Goal: Complete application form

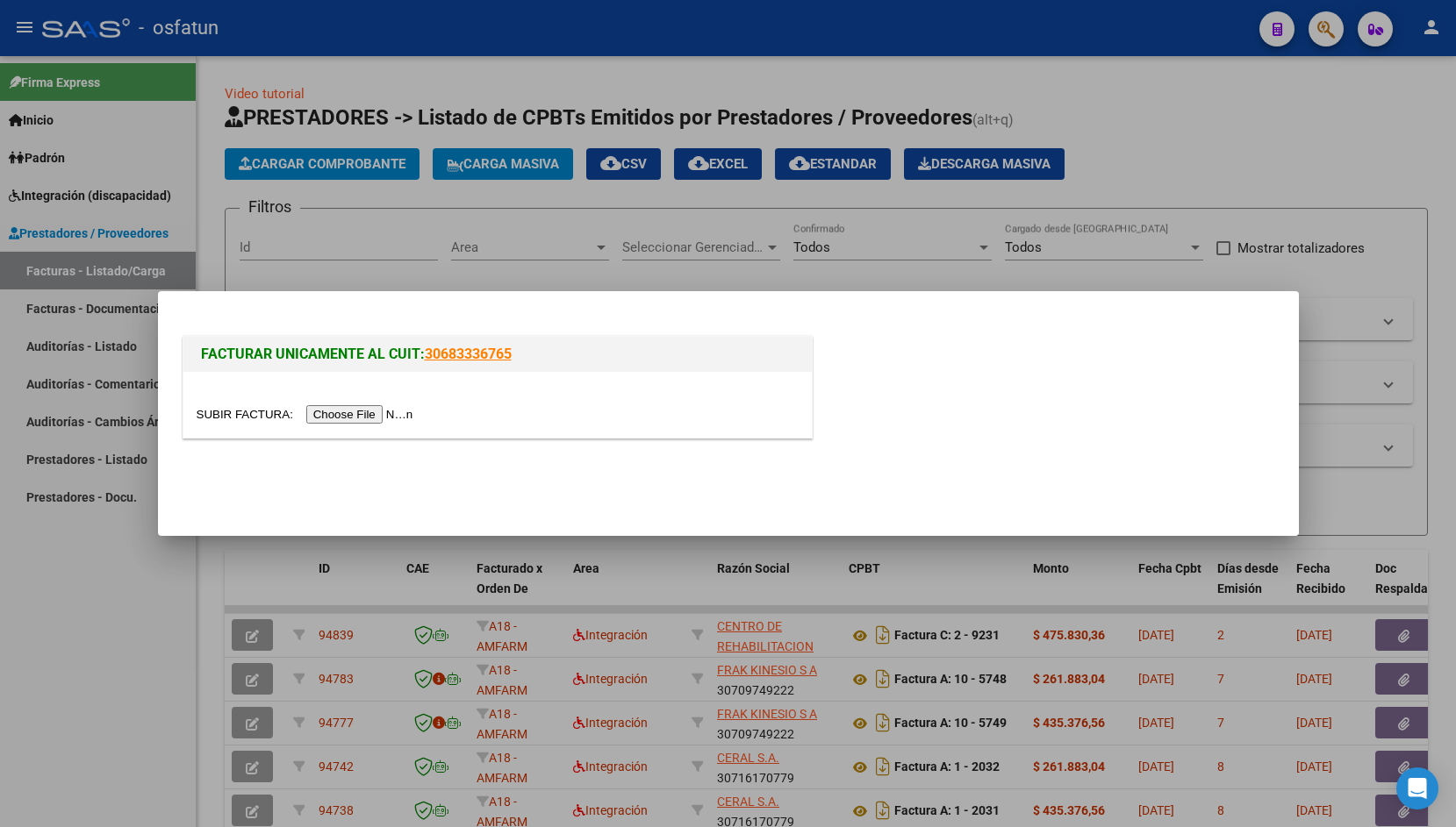
click at [243, 419] on input "file" at bounding box center [307, 414] width 222 height 18
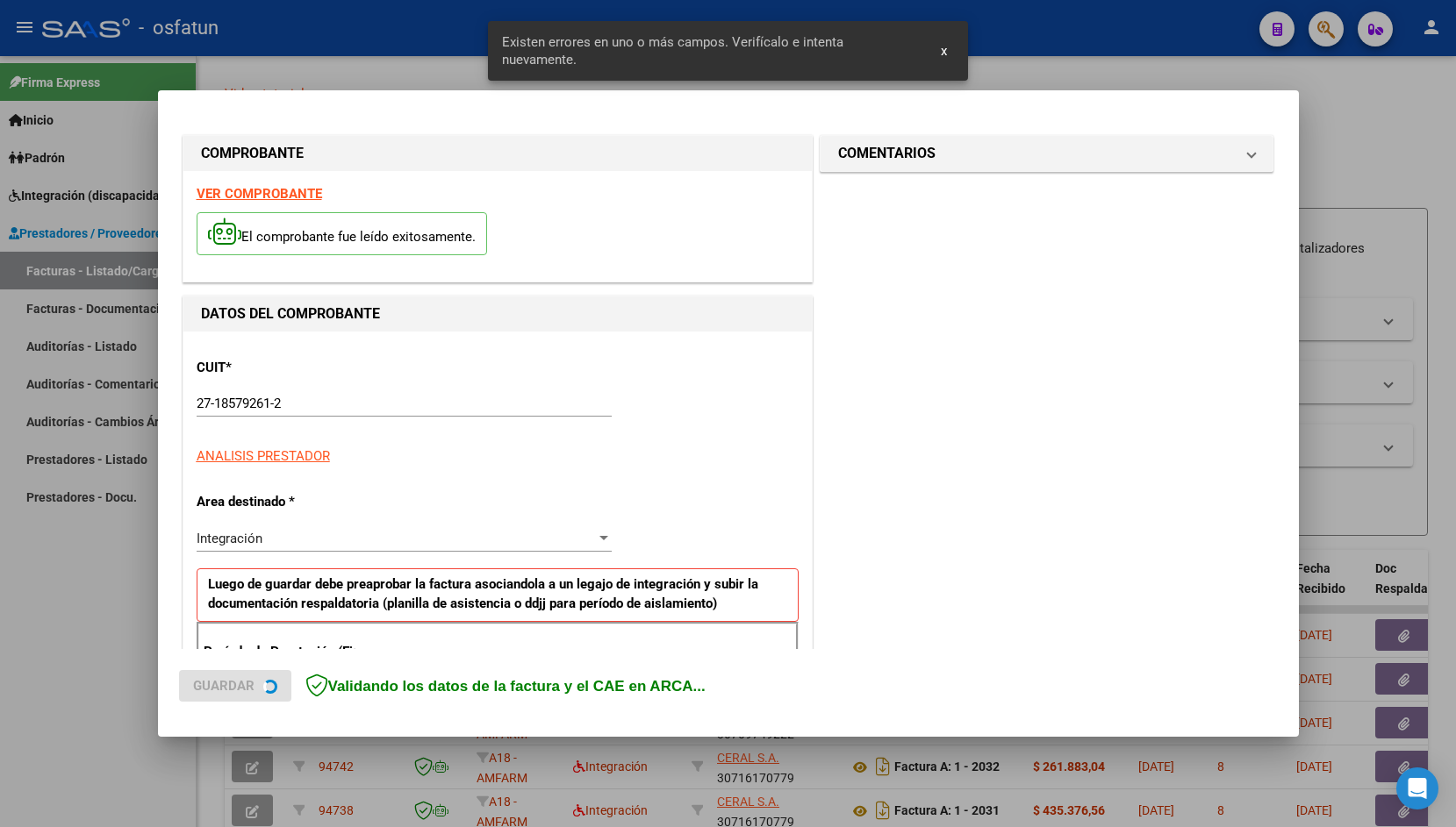
scroll to position [292, 0]
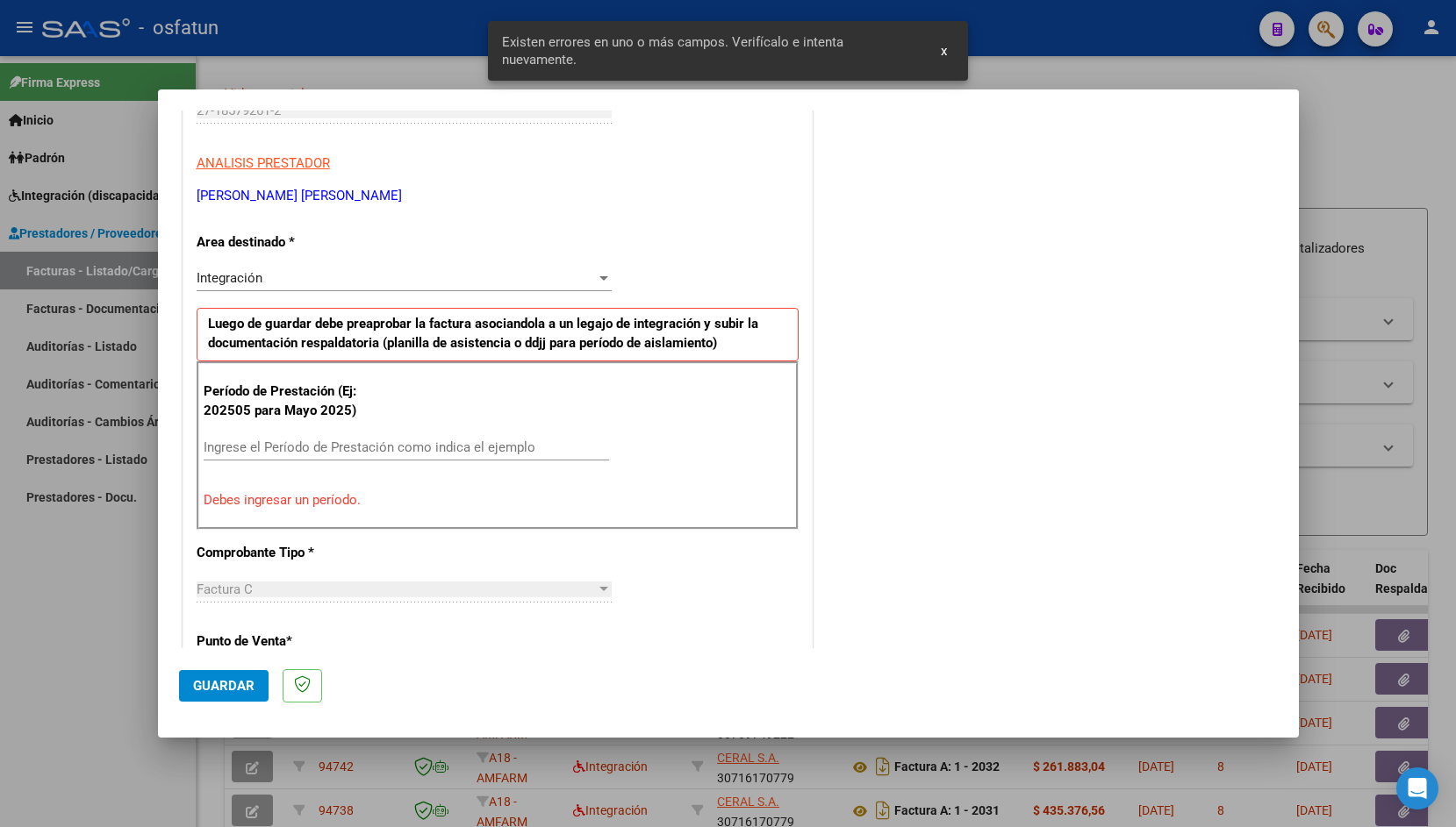
click at [390, 449] on input "Ingrese el Período de Prestación como indica el ejemplo" at bounding box center [406, 448] width 405 height 16
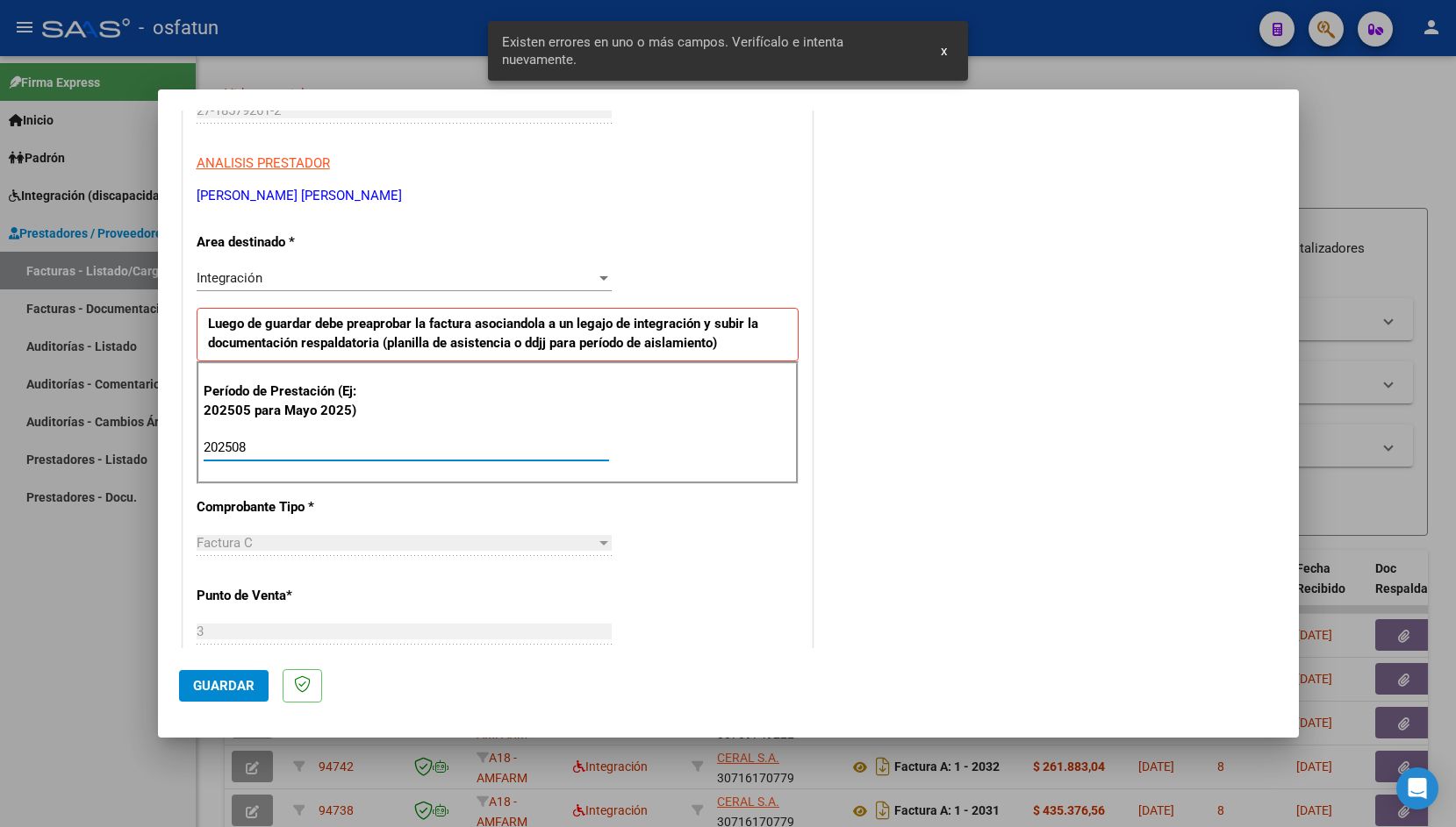
type input "202508"
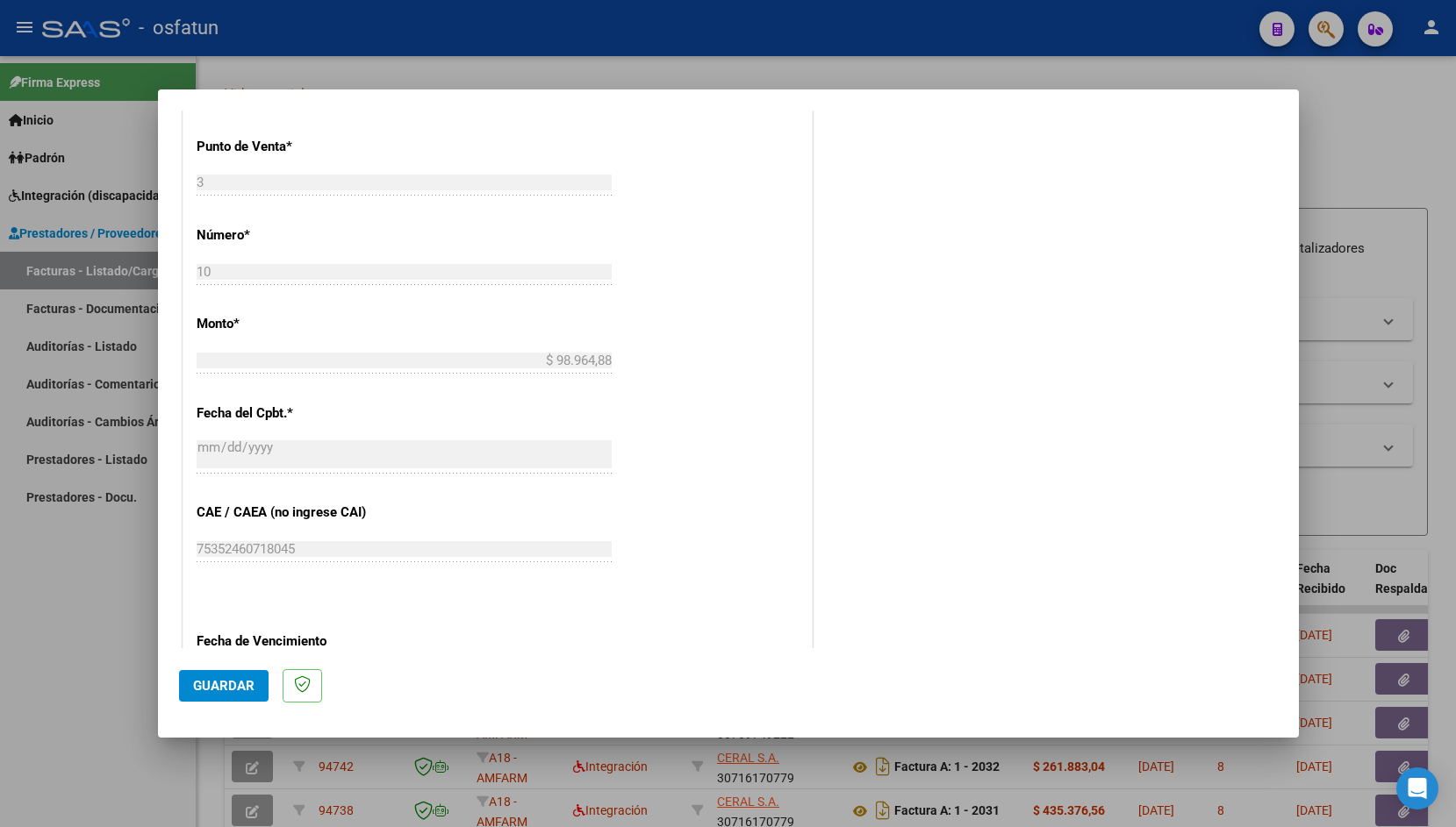
scroll to position [823, 0]
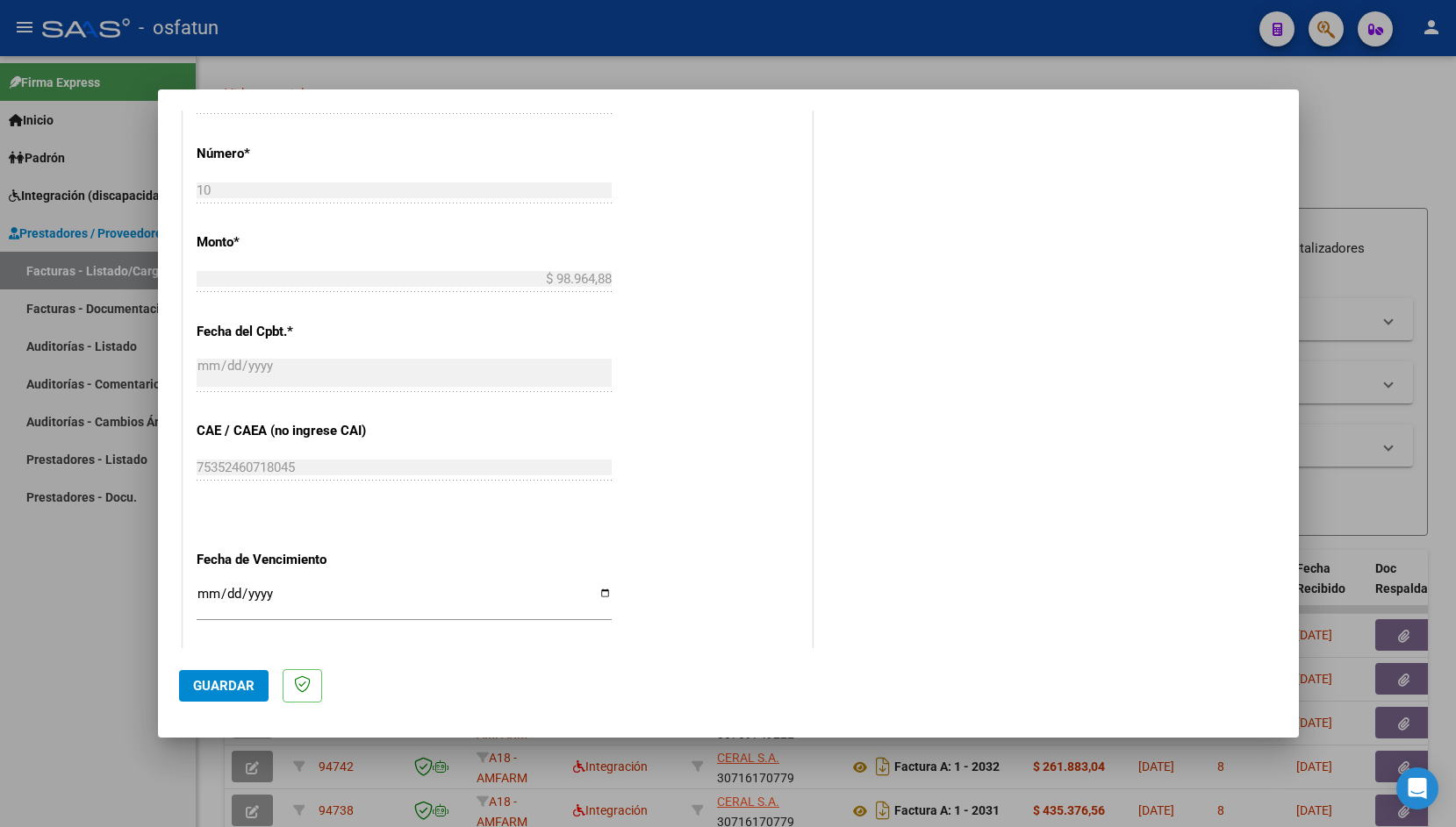
click at [205, 587] on input "Ingresar la fecha" at bounding box center [404, 601] width 415 height 28
type input "[DATE]"
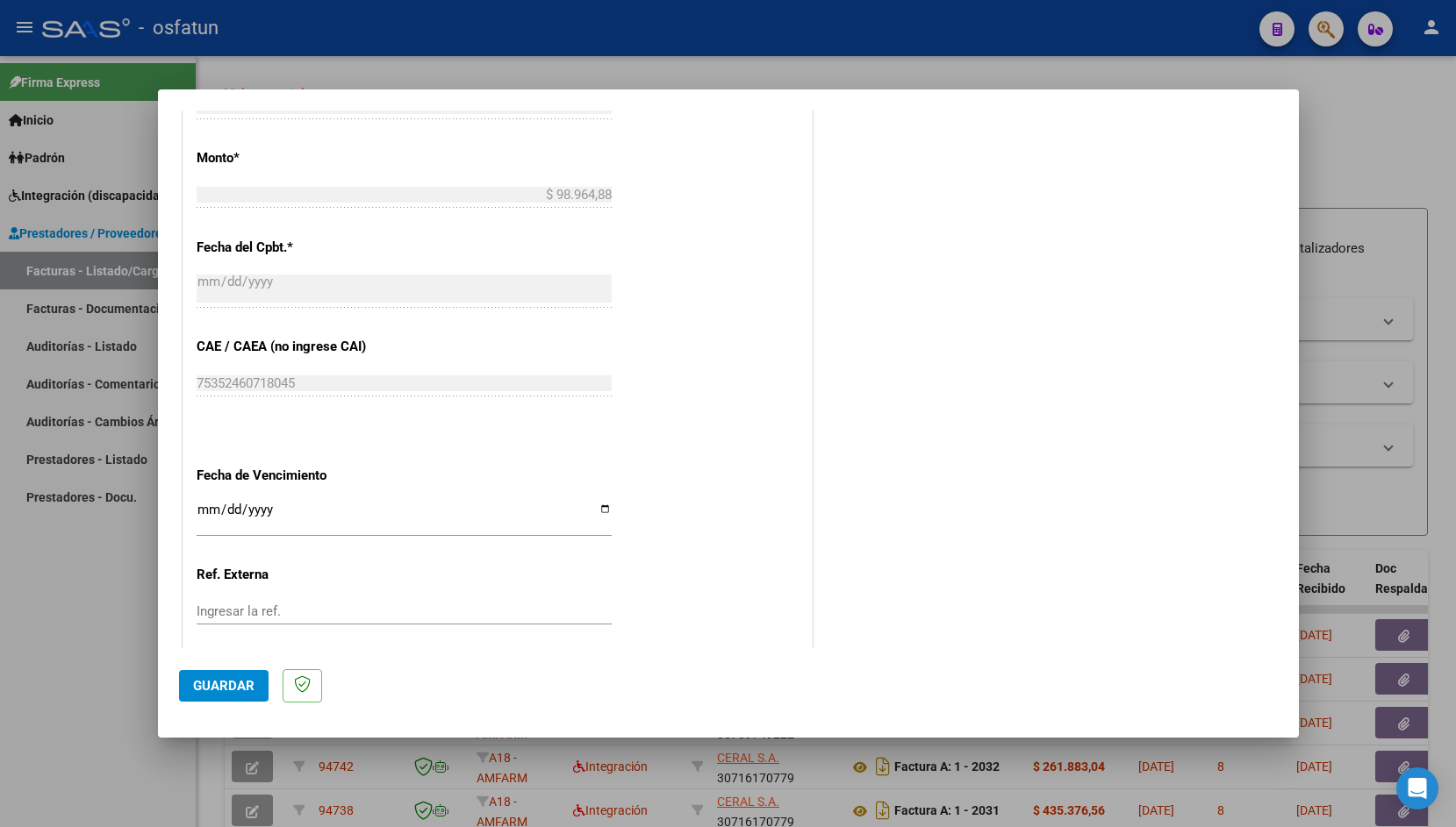
scroll to position [985, 0]
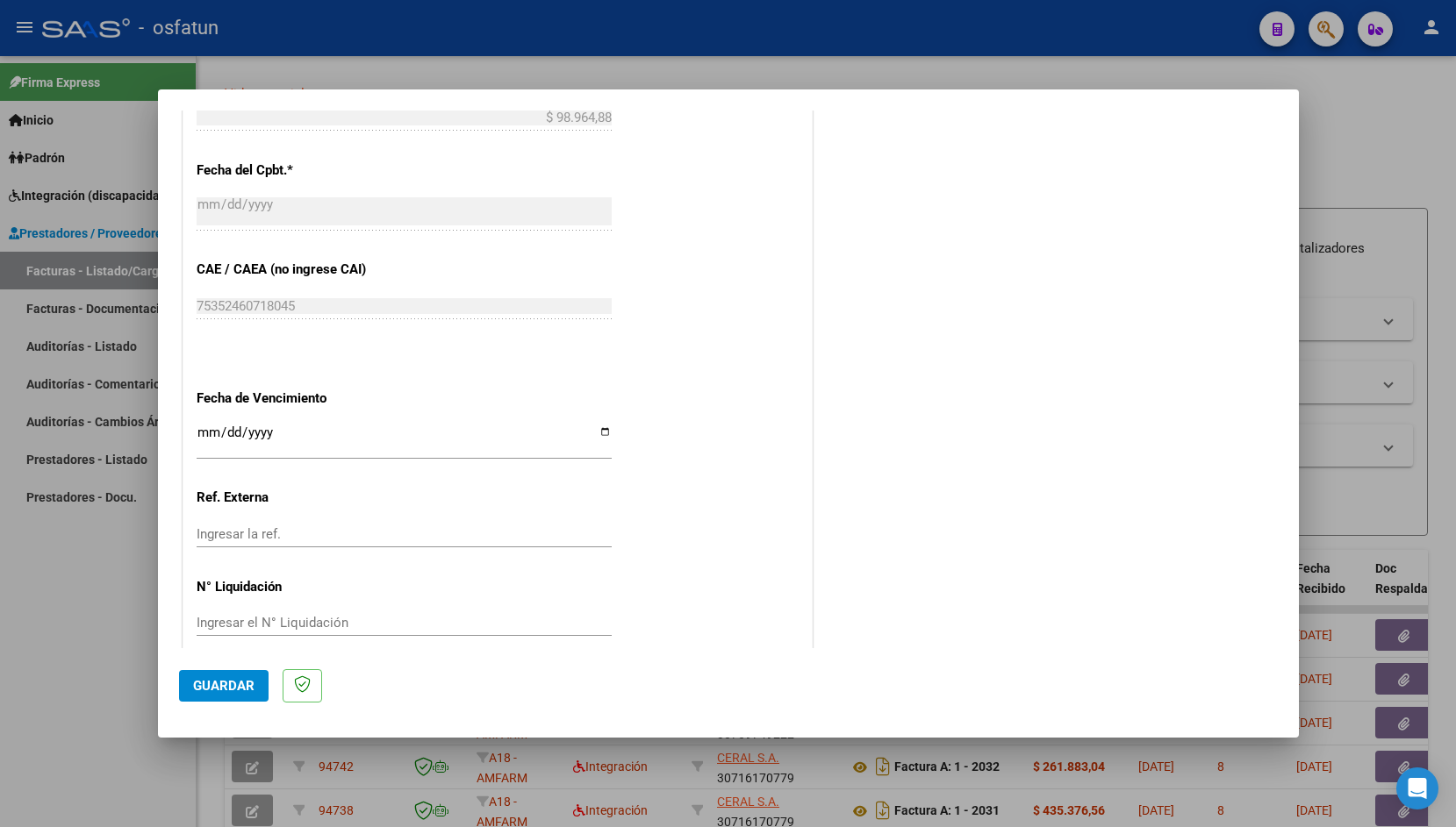
click at [203, 680] on span "Guardar" at bounding box center [223, 686] width 61 height 16
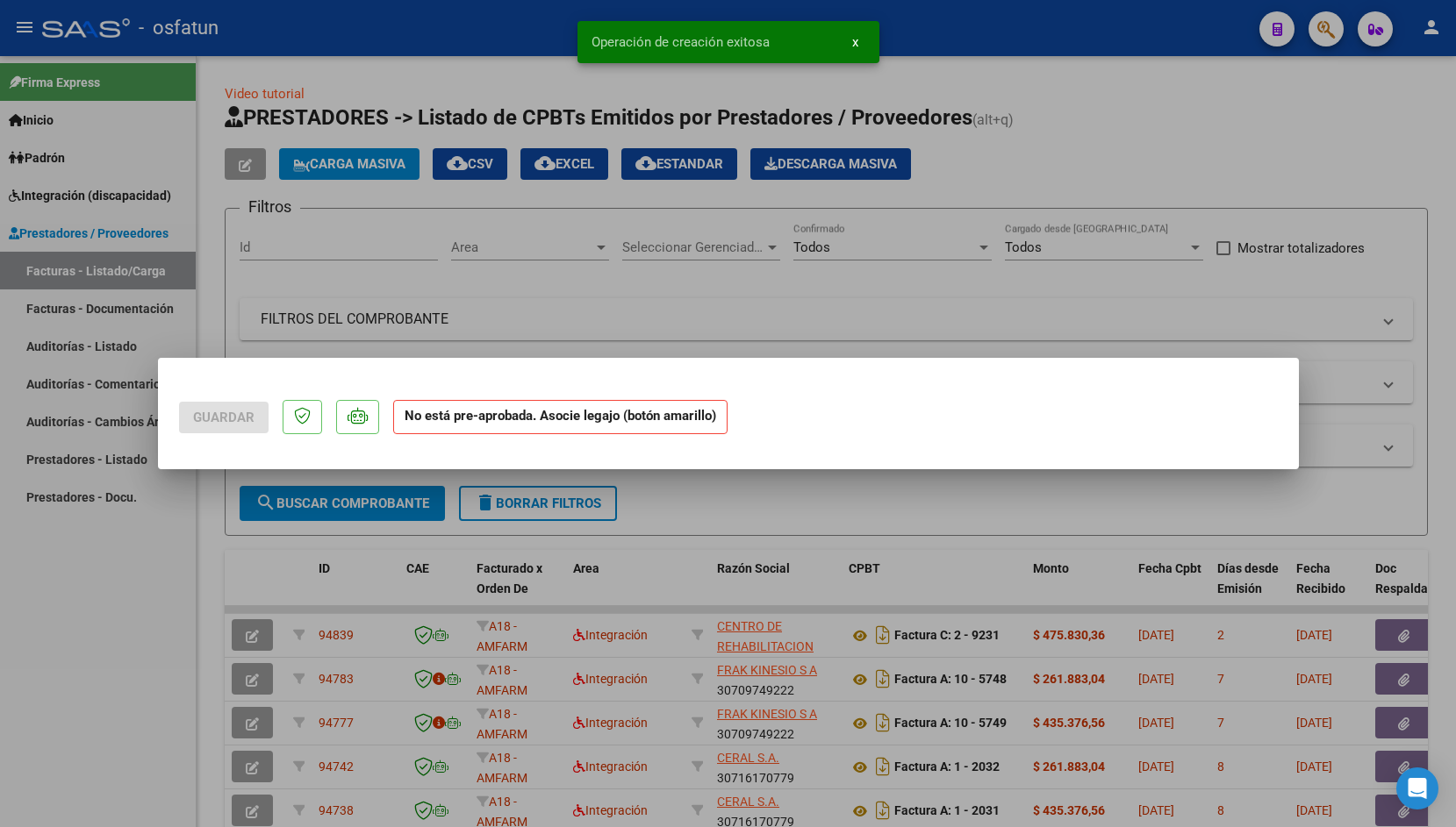
scroll to position [0, 0]
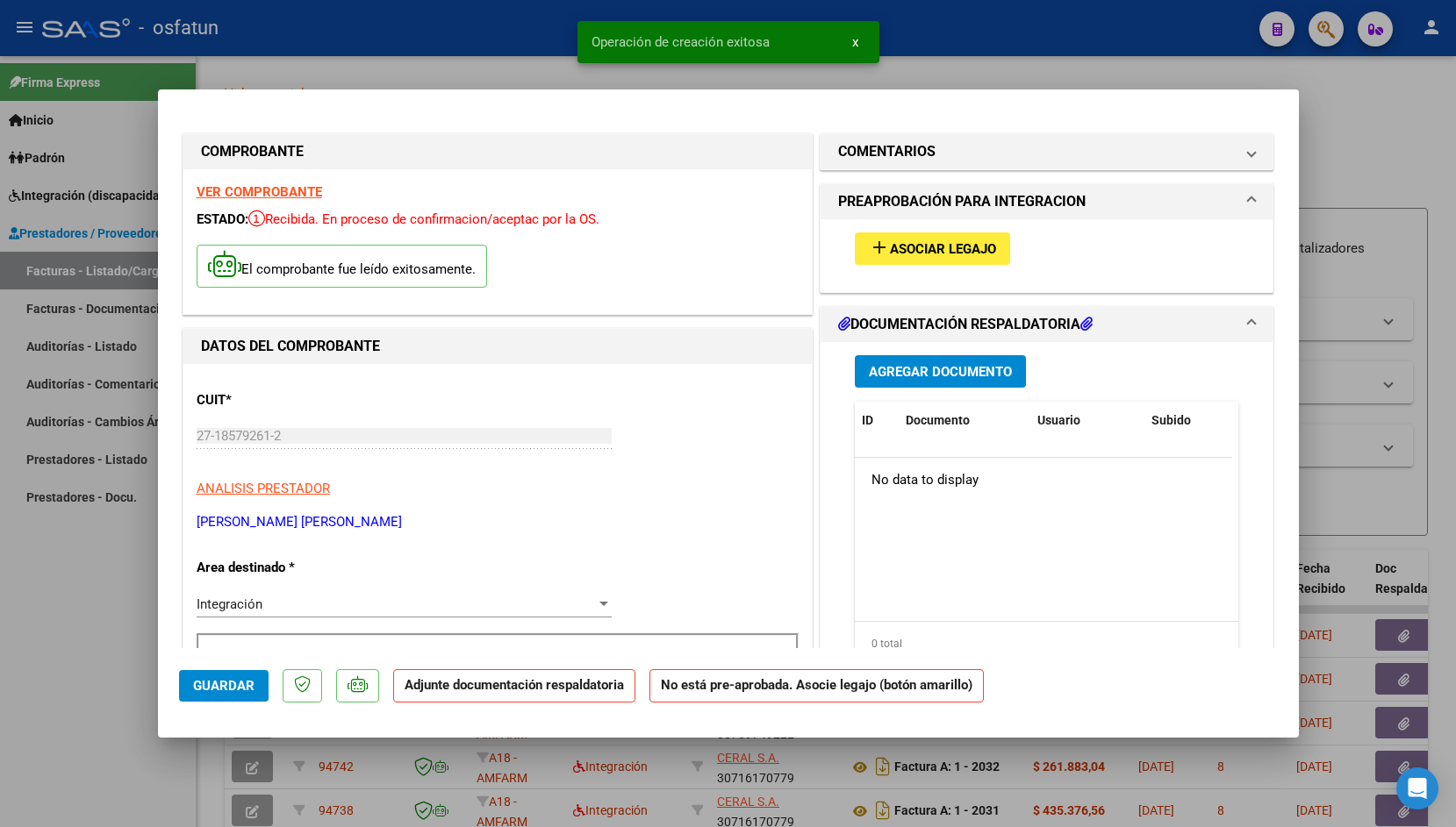
click at [919, 252] on span "Asociar Legajo" at bounding box center [943, 250] width 106 height 16
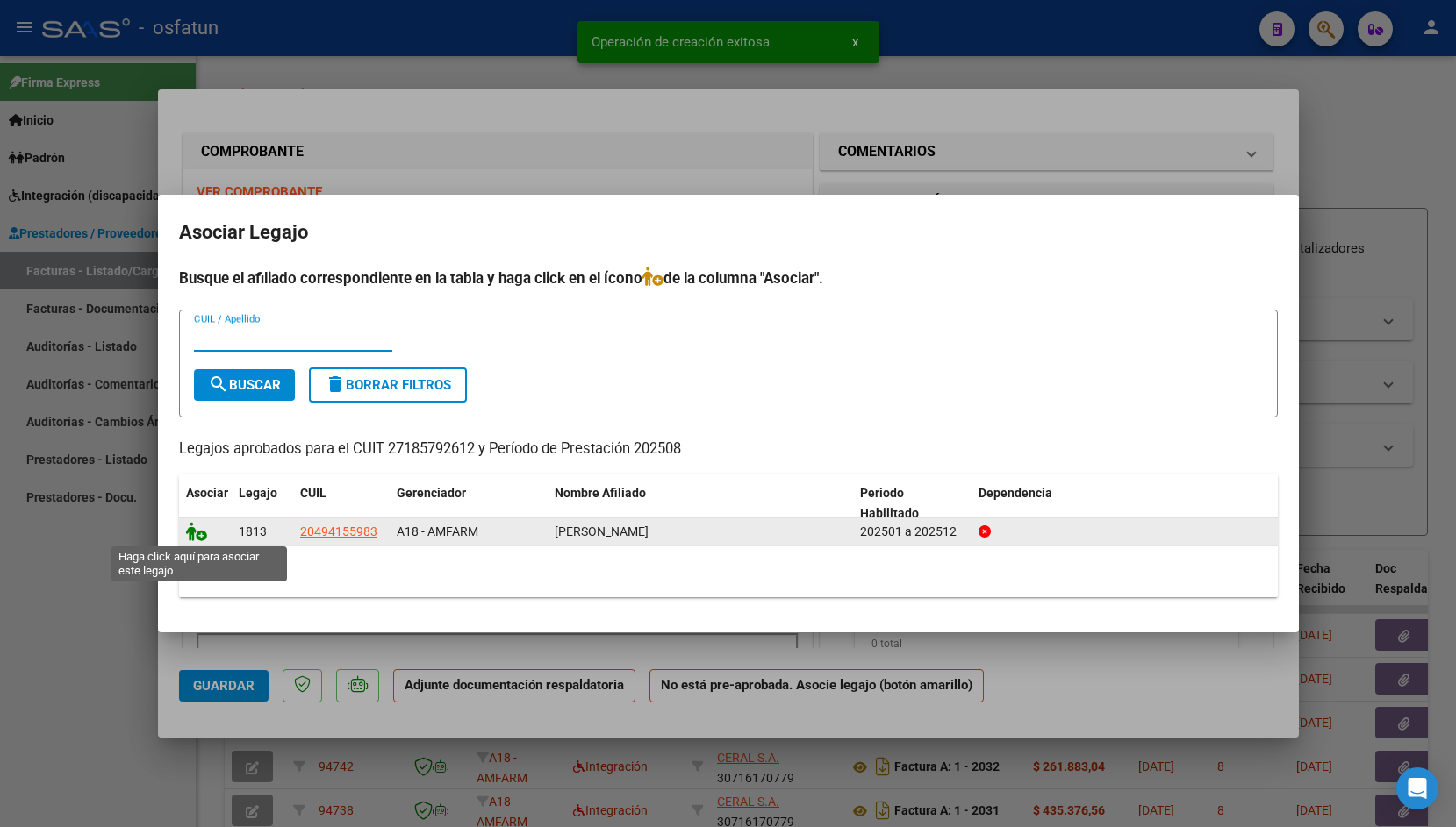
click at [192, 538] on icon at bounding box center [196, 531] width 21 height 19
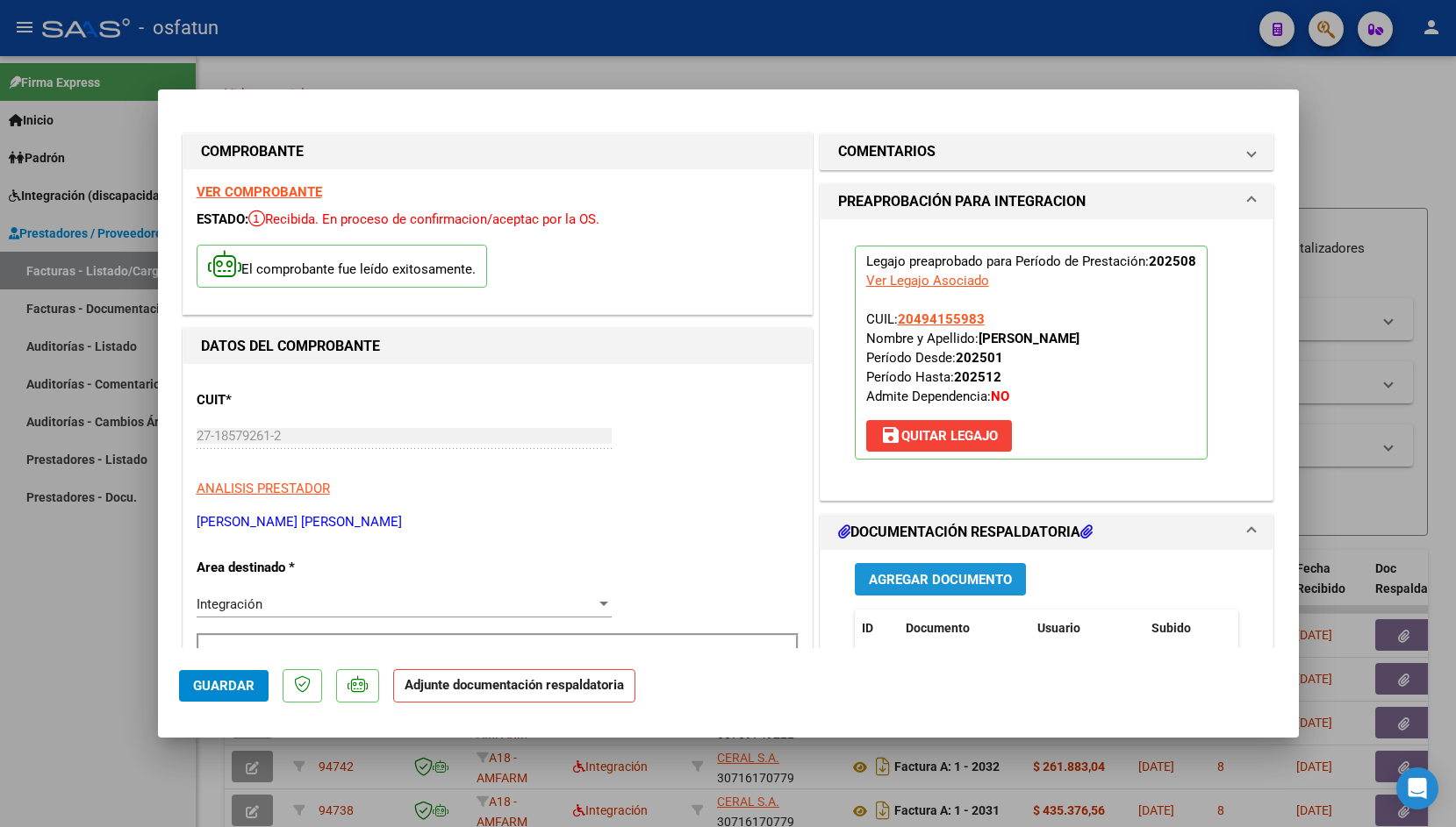
click at [948, 574] on span "Agregar Documento" at bounding box center [940, 580] width 143 height 16
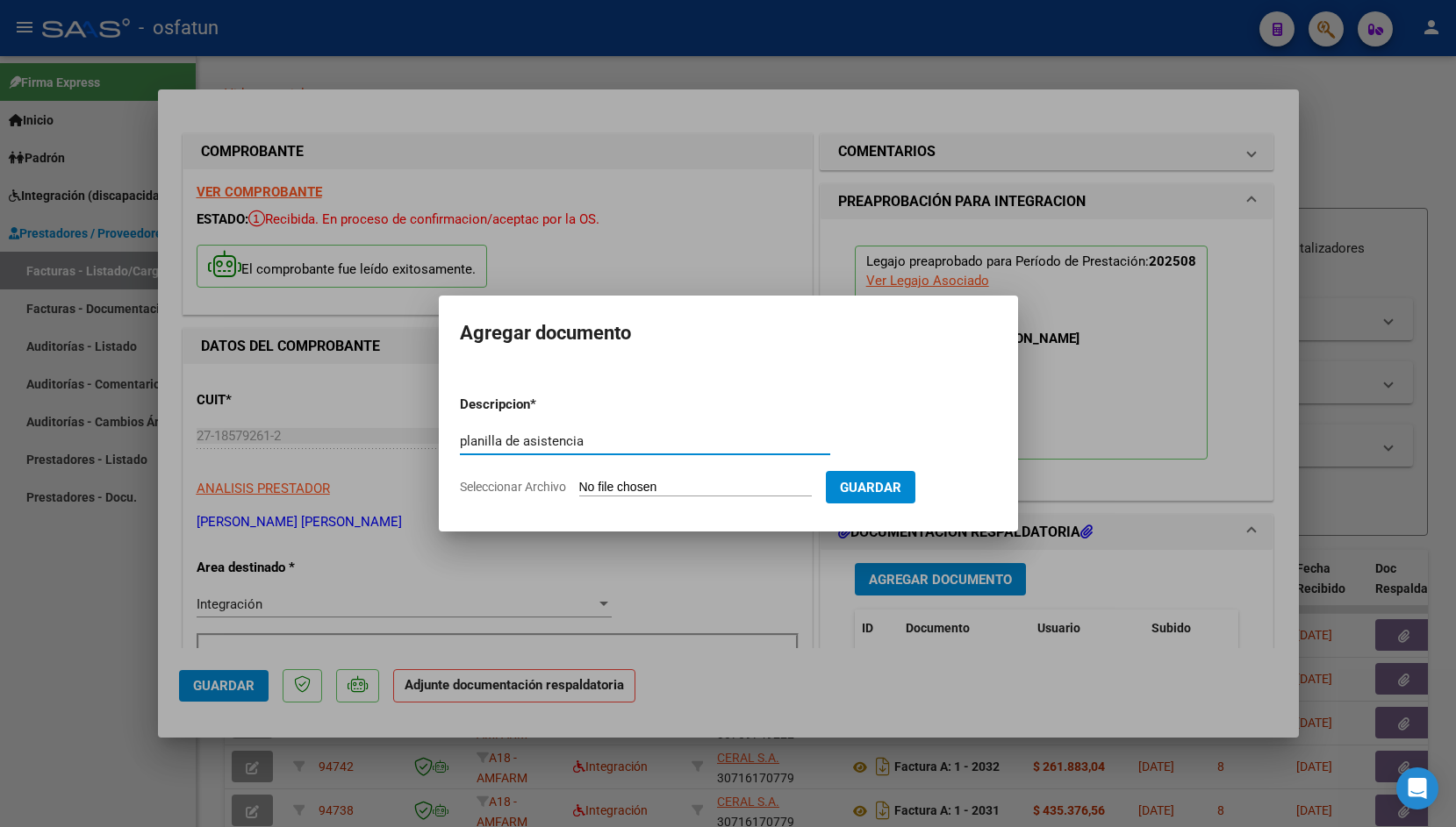
type input "planilla de asistencia"
click at [627, 487] on input "Seleccionar Archivo" at bounding box center [696, 488] width 232 height 17
type input "C:\fakepath\[PERSON_NAME] Asistencia [DATE].pdf"
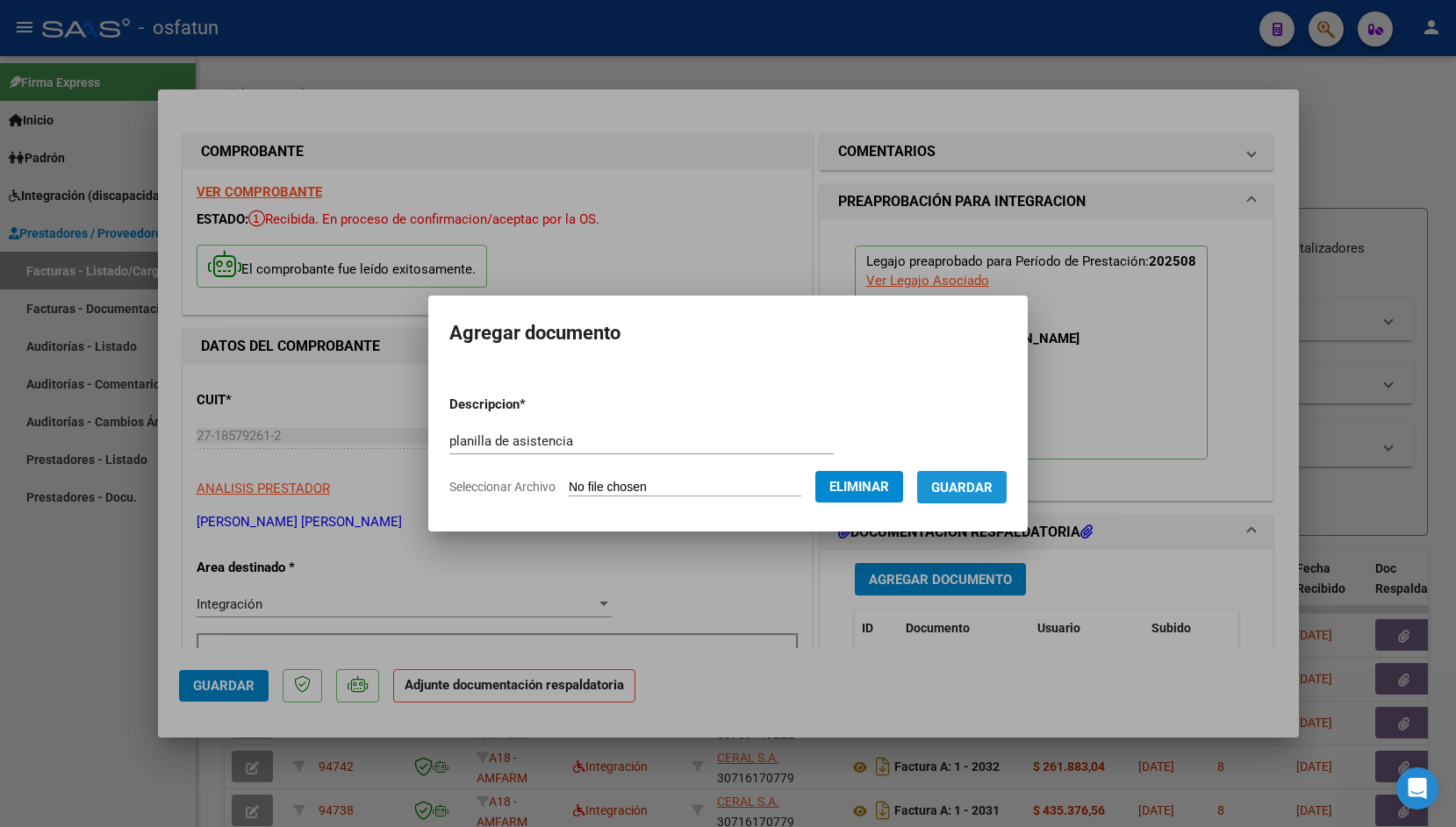
click at [955, 495] on button "Guardar" at bounding box center [961, 487] width 89 height 32
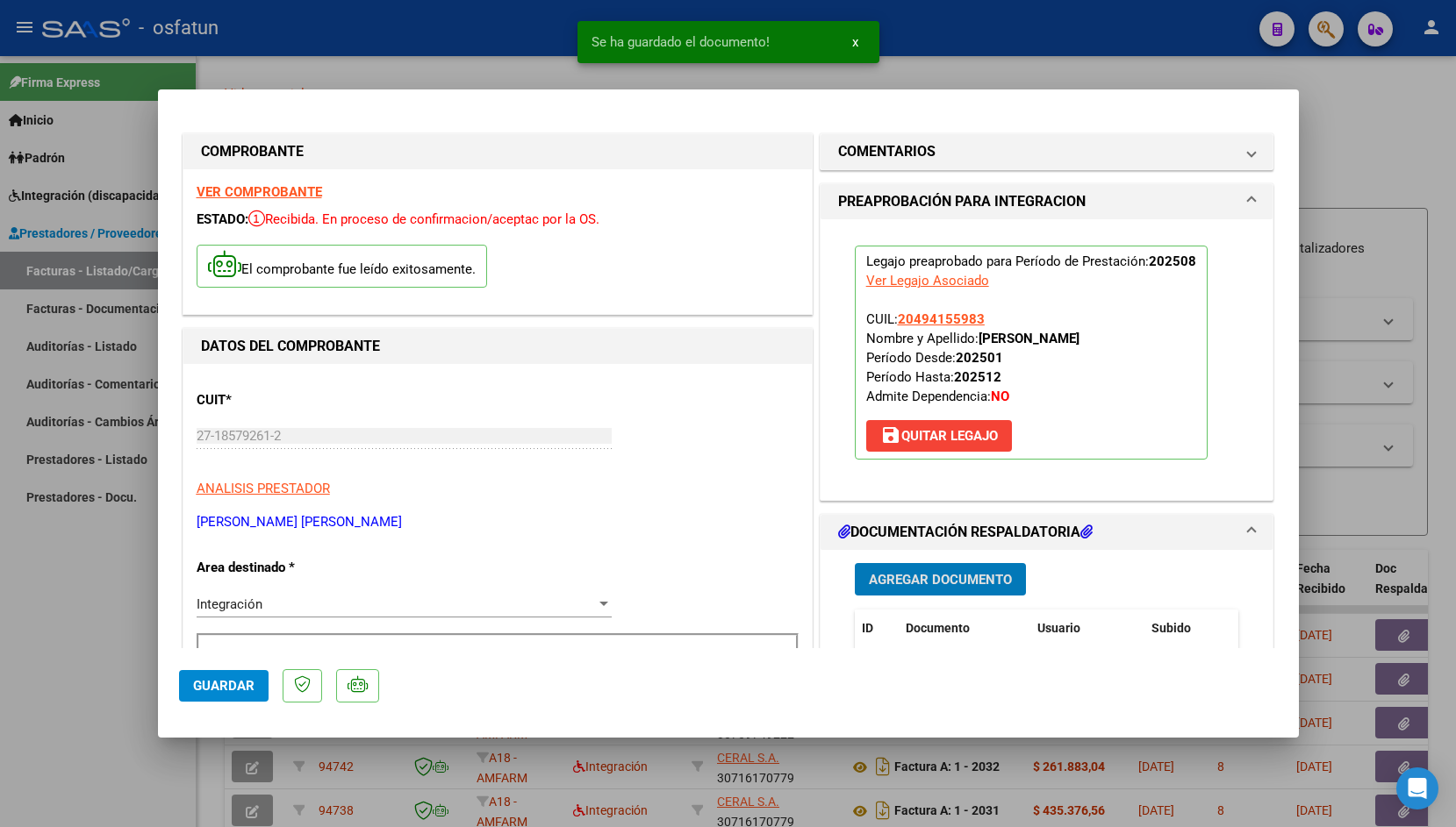
click at [218, 686] on span "Guardar" at bounding box center [223, 686] width 61 height 16
click at [360, 62] on div at bounding box center [728, 414] width 1456 height 827
